Goal: Task Accomplishment & Management: Manage account settings

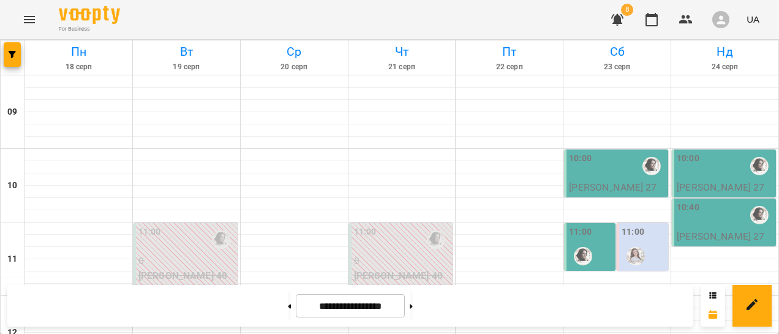
scroll to position [245, 0]
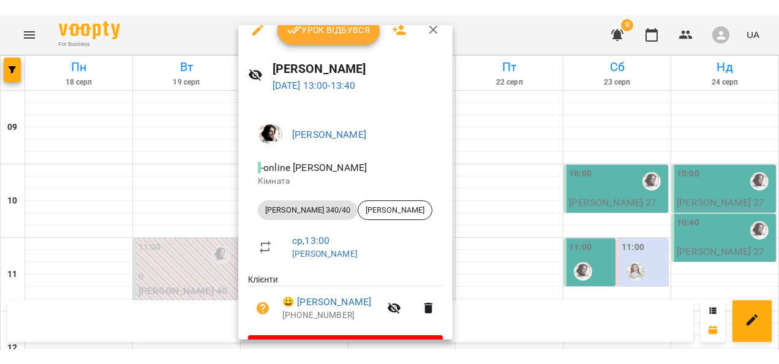
scroll to position [0, 0]
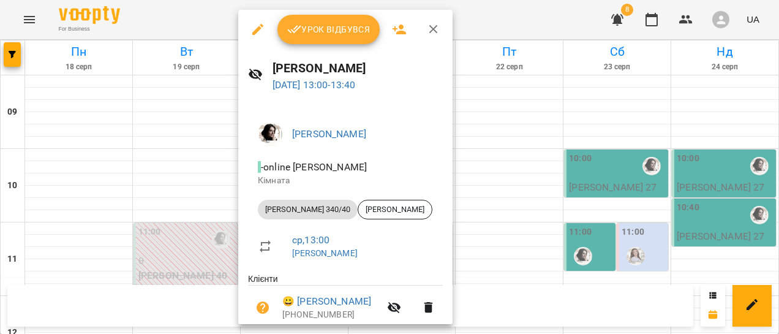
click at [346, 36] on span "Урок відбувся" at bounding box center [328, 29] width 83 height 15
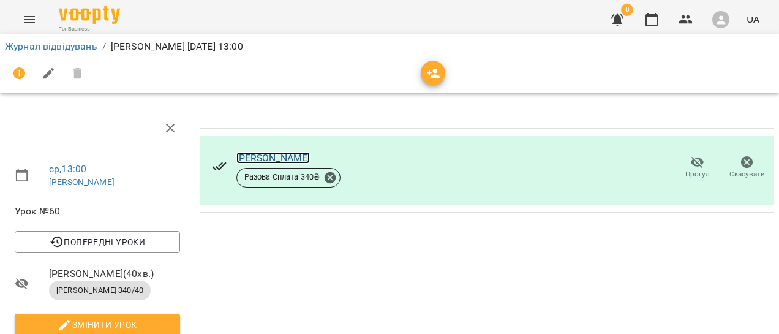
click at [252, 160] on link "[PERSON_NAME]" at bounding box center [273, 158] width 74 height 12
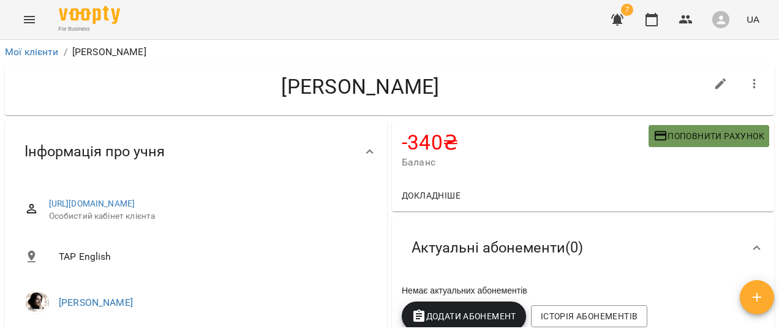
click at [690, 143] on span "Поповнити рахунок" at bounding box center [709, 136] width 111 height 15
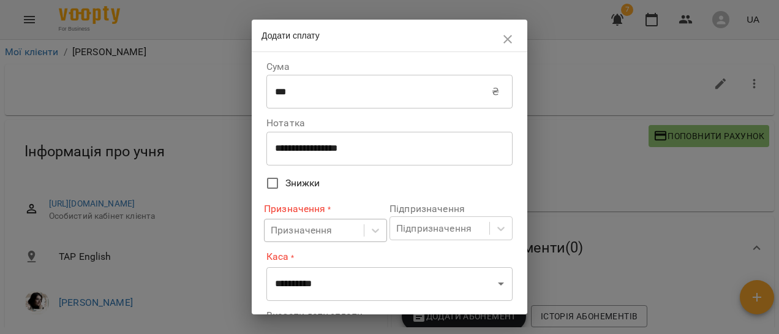
click at [288, 230] on body "For Business 7 UA Мої клієнти / [PERSON_NAME] [PERSON_NAME] -340 ₴ Баланс Попов…" at bounding box center [389, 187] width 779 height 374
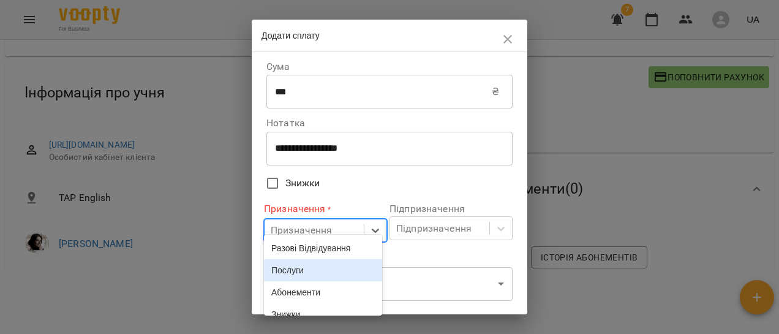
scroll to position [67, 0]
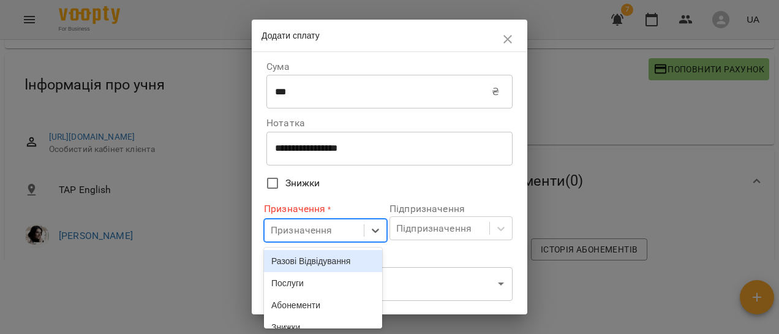
click at [292, 262] on div "Разові Відвідування" at bounding box center [323, 261] width 118 height 22
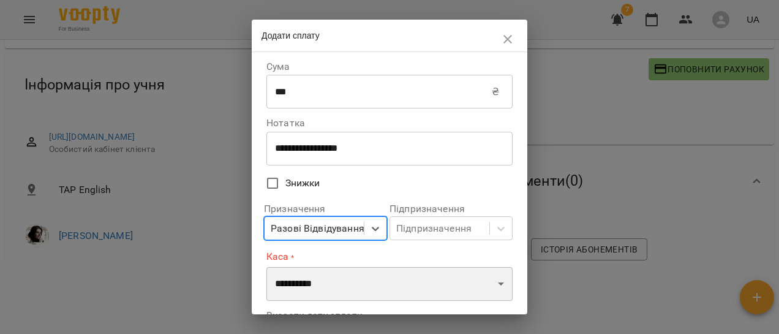
click at [295, 281] on select "**********" at bounding box center [390, 284] width 246 height 34
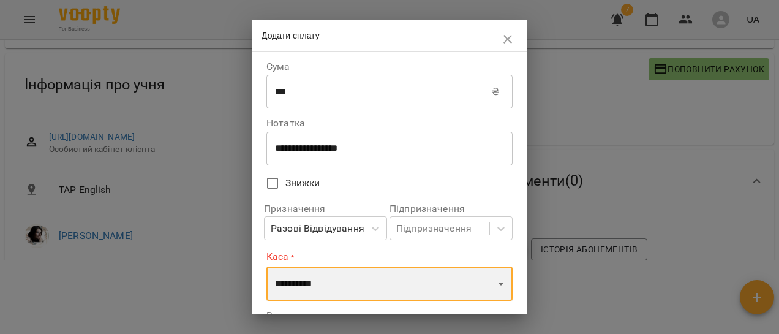
select select "****"
click at [267, 267] on select "**********" at bounding box center [390, 284] width 246 height 34
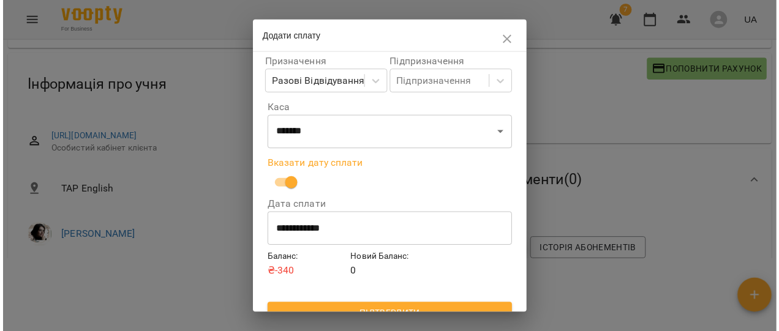
scroll to position [165, 0]
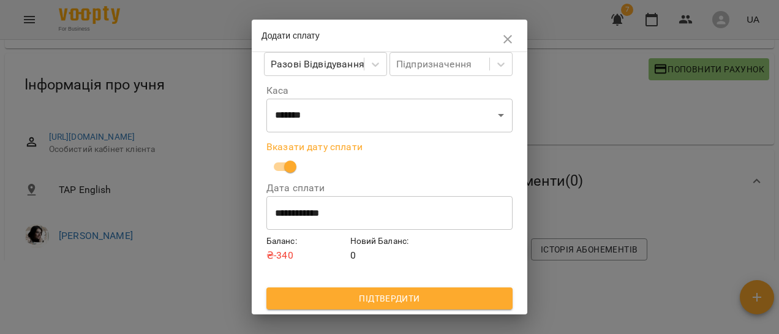
click at [330, 298] on span "Підтвердити" at bounding box center [389, 298] width 227 height 15
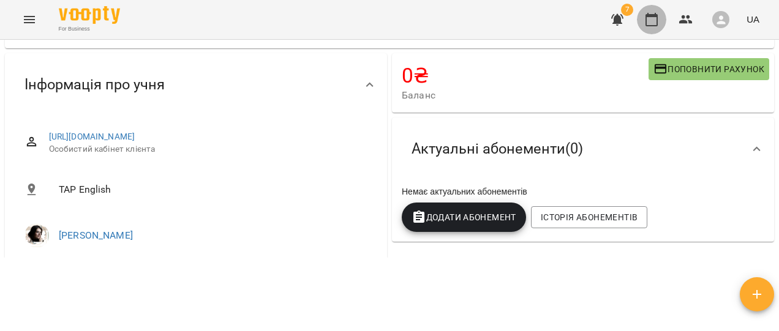
click at [658, 28] on button "button" at bounding box center [651, 19] width 29 height 29
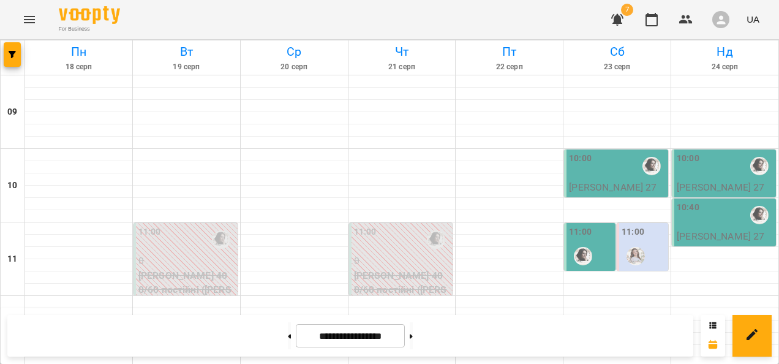
scroll to position [306, 0]
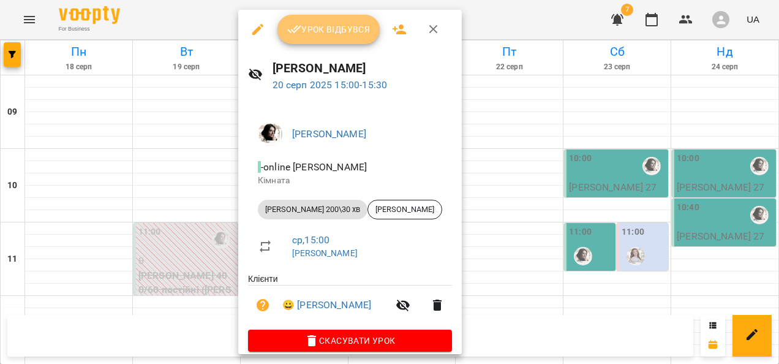
click at [327, 31] on span "Урок відбувся" at bounding box center [328, 29] width 83 height 15
